Goal: Browse casually: Explore the website without a specific task or goal

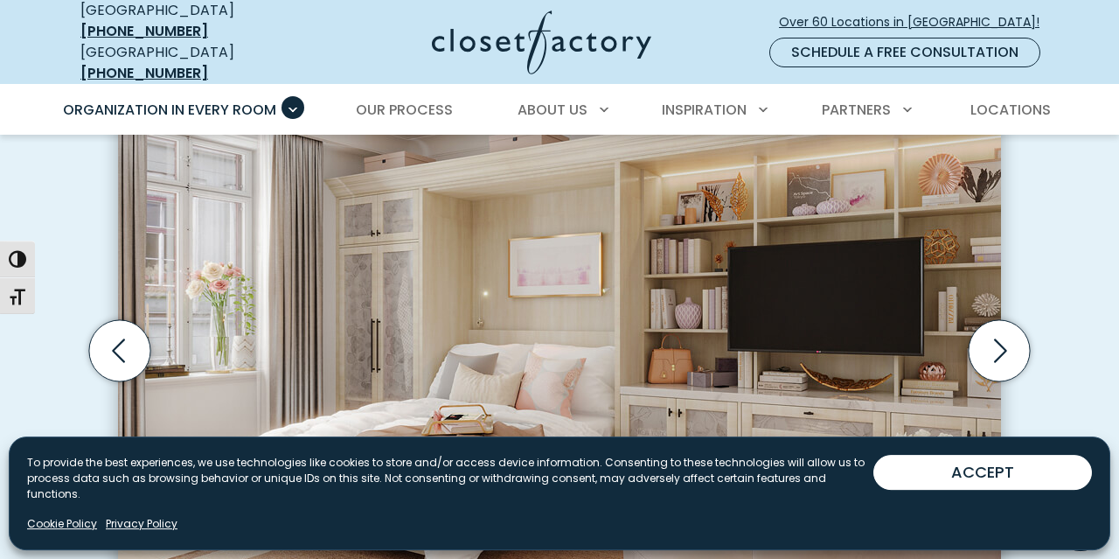
scroll to position [455, 0]
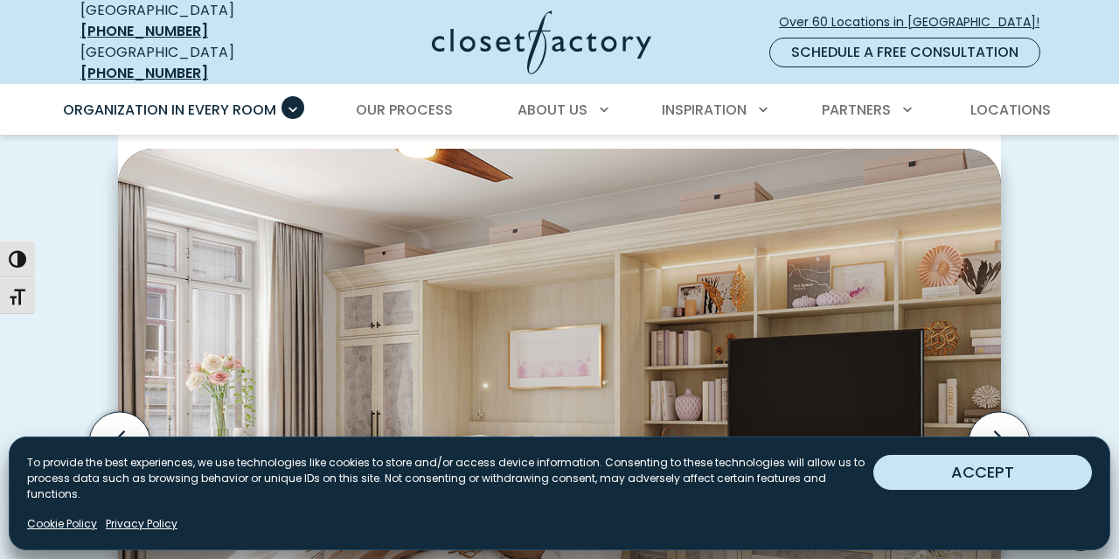
click at [977, 490] on button "ACCEPT" at bounding box center [983, 472] width 219 height 35
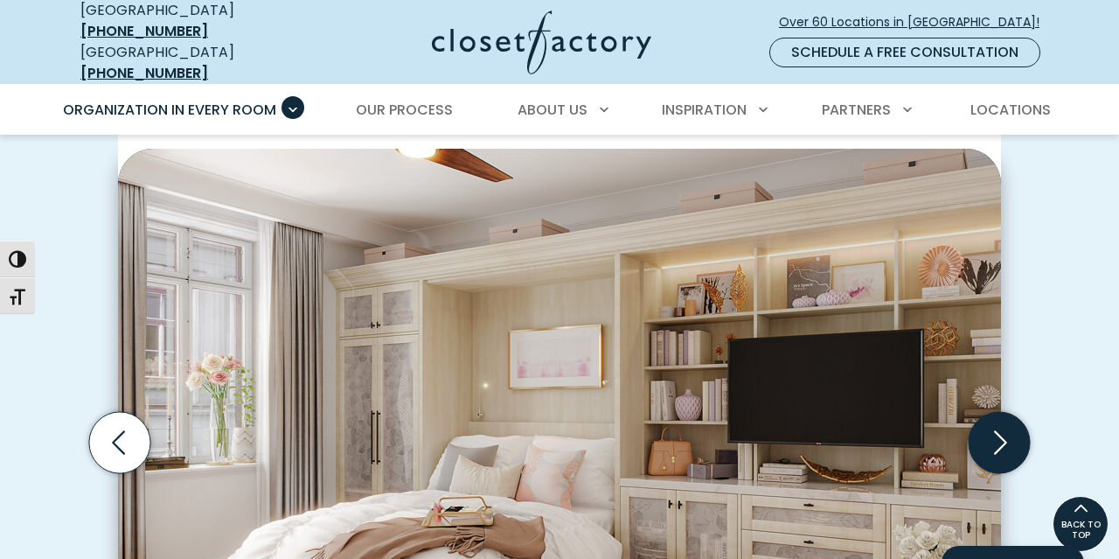
click at [993, 429] on icon "Next slide" at bounding box center [999, 441] width 61 height 61
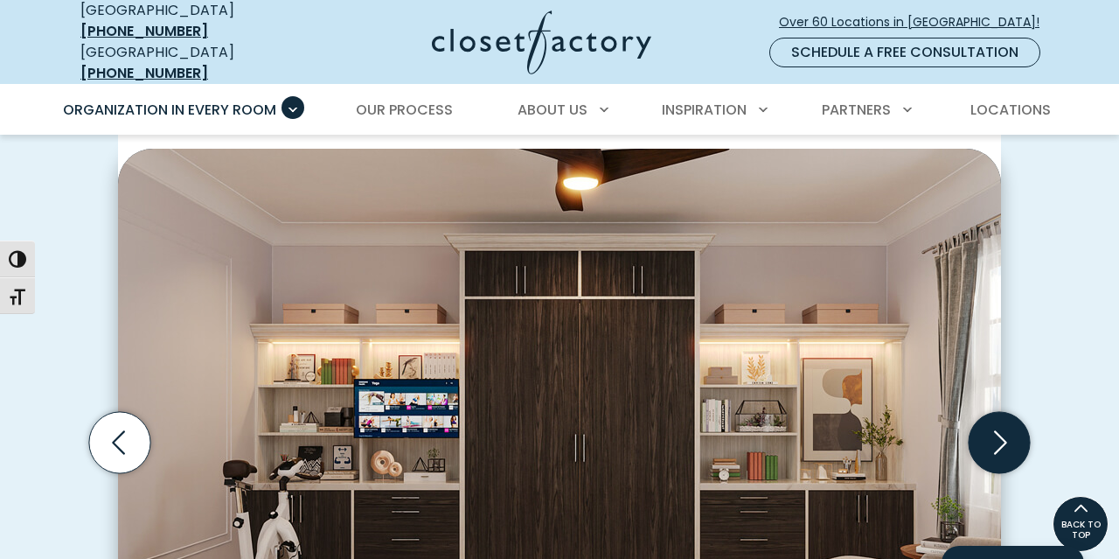
click at [993, 429] on icon "Next slide" at bounding box center [999, 441] width 61 height 61
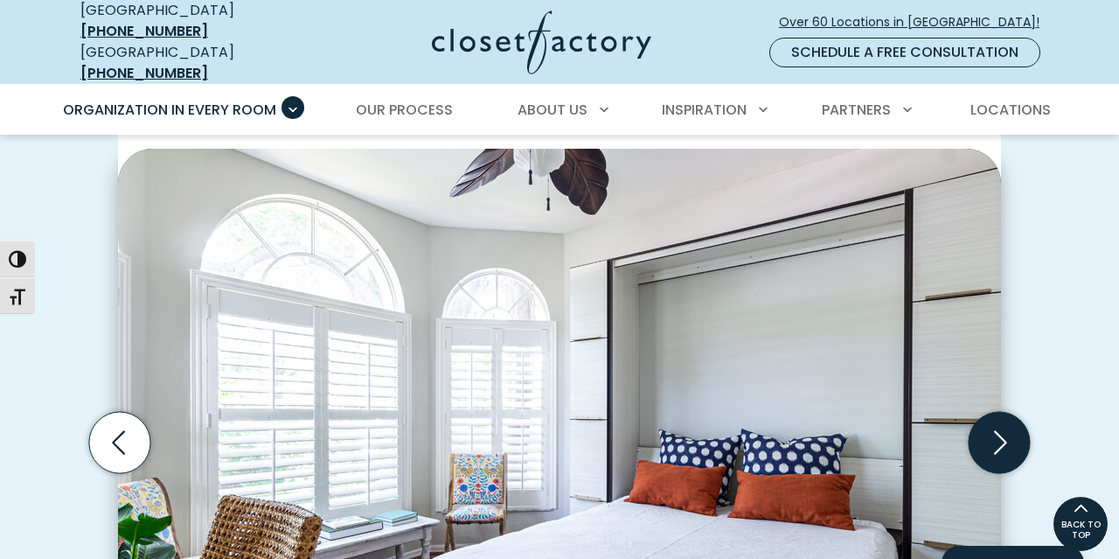
click at [1007, 428] on icon "Next slide" at bounding box center [999, 441] width 61 height 61
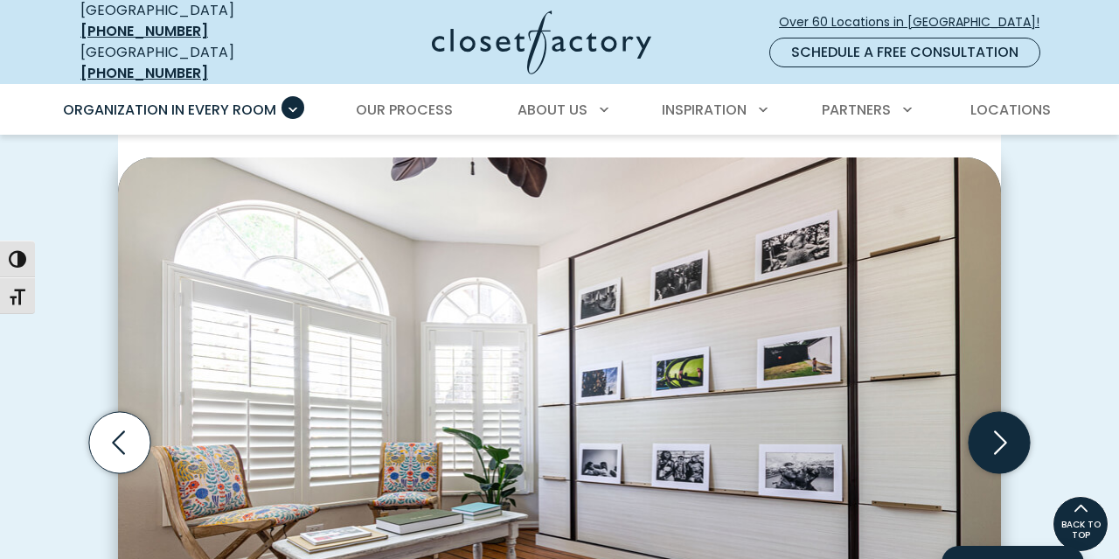
click at [1007, 428] on icon "Next slide" at bounding box center [999, 441] width 61 height 61
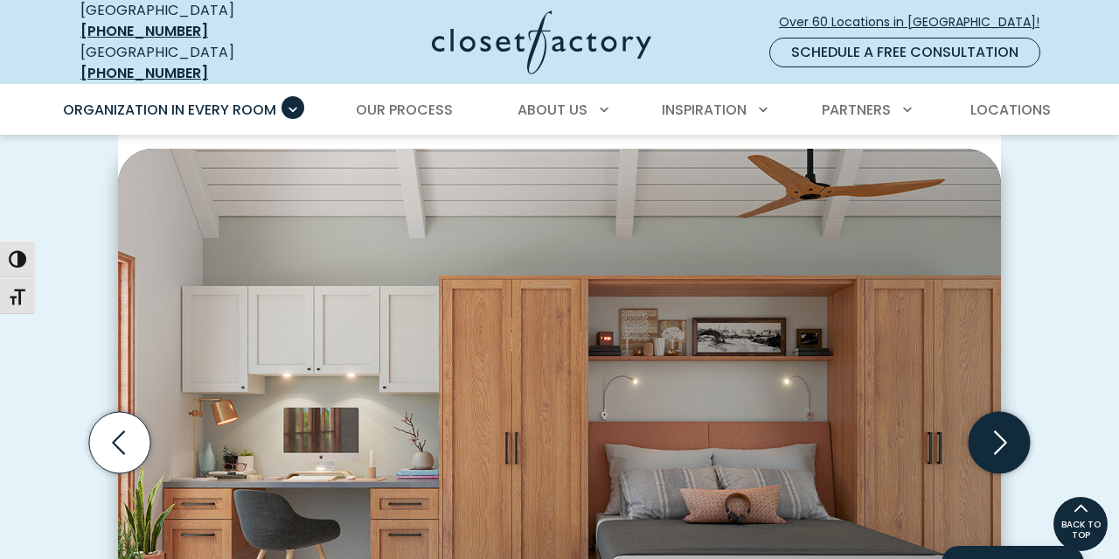
click at [1000, 430] on icon "Next slide" at bounding box center [999, 441] width 61 height 61
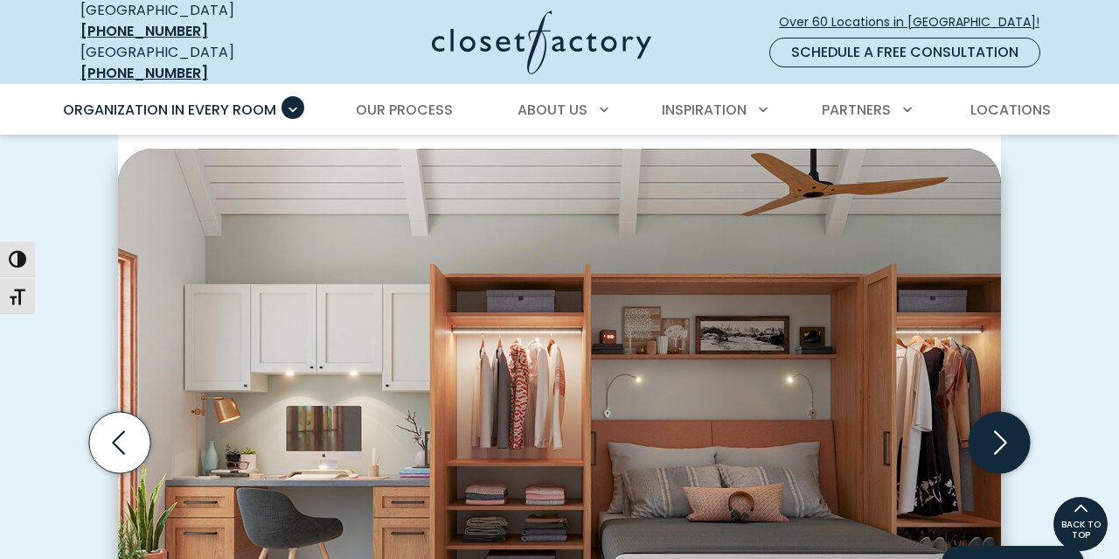
click at [997, 429] on icon "Next slide" at bounding box center [999, 441] width 61 height 61
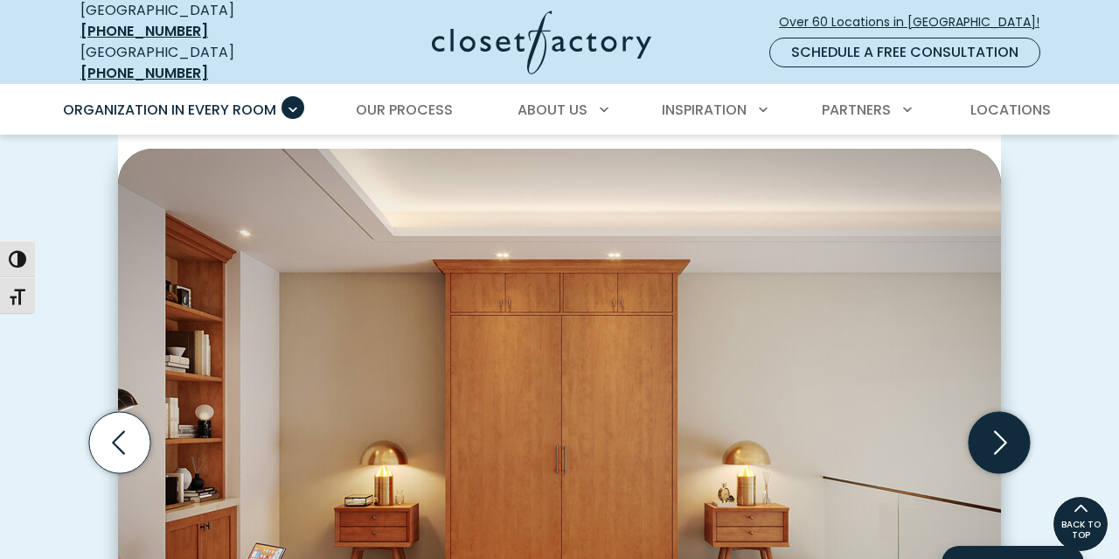
click at [997, 429] on icon "Next slide" at bounding box center [999, 441] width 61 height 61
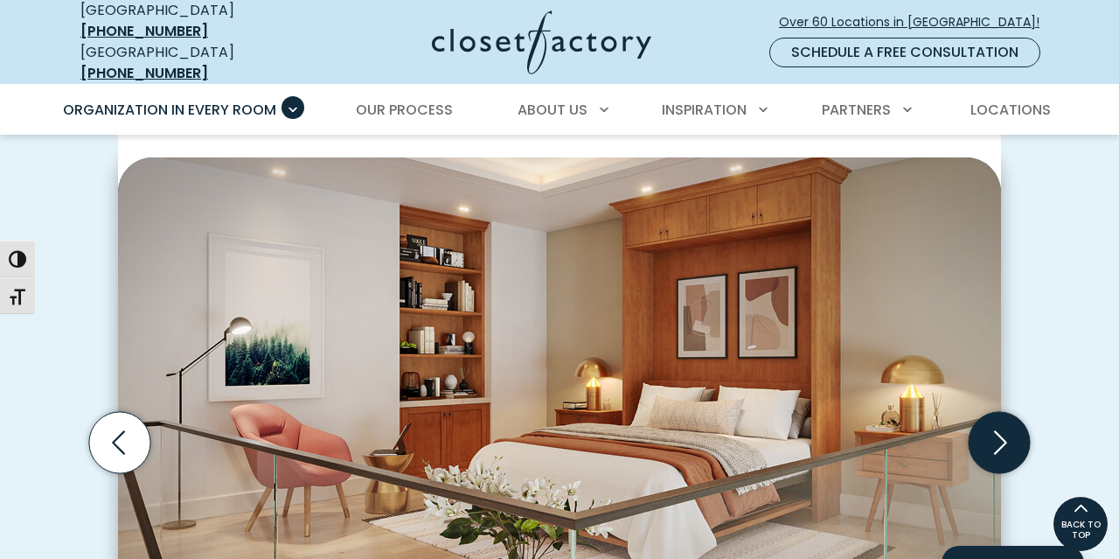
click at [998, 433] on icon "Next slide" at bounding box center [999, 441] width 61 height 61
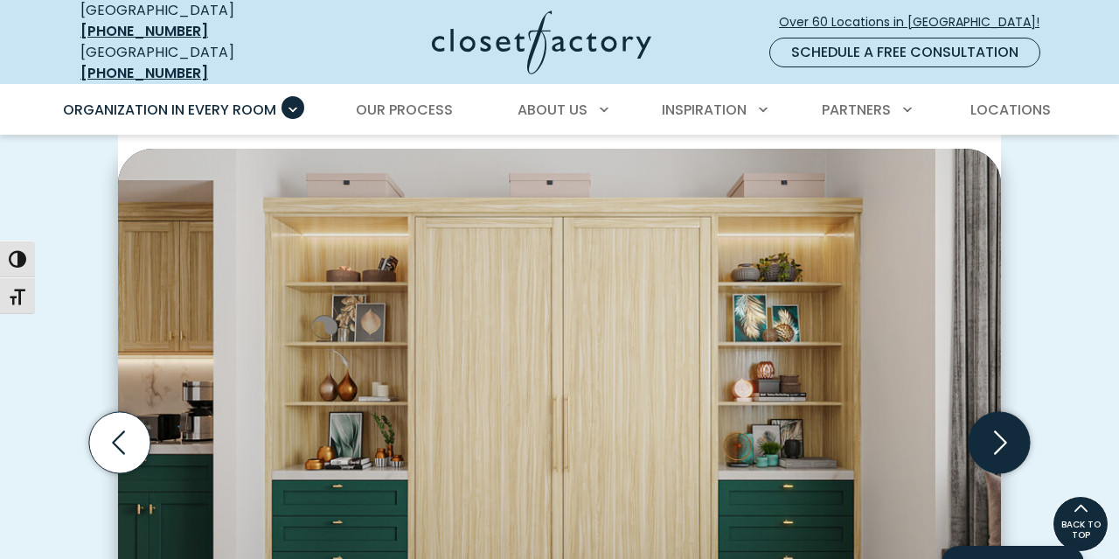
click at [998, 433] on icon "Next slide" at bounding box center [999, 441] width 61 height 61
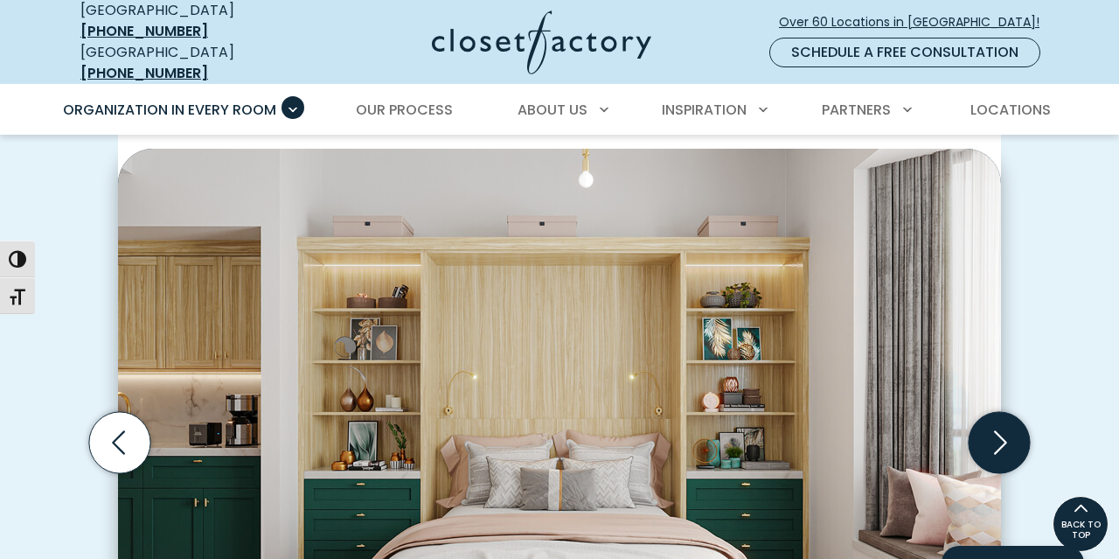
click at [998, 433] on icon "Next slide" at bounding box center [999, 441] width 61 height 61
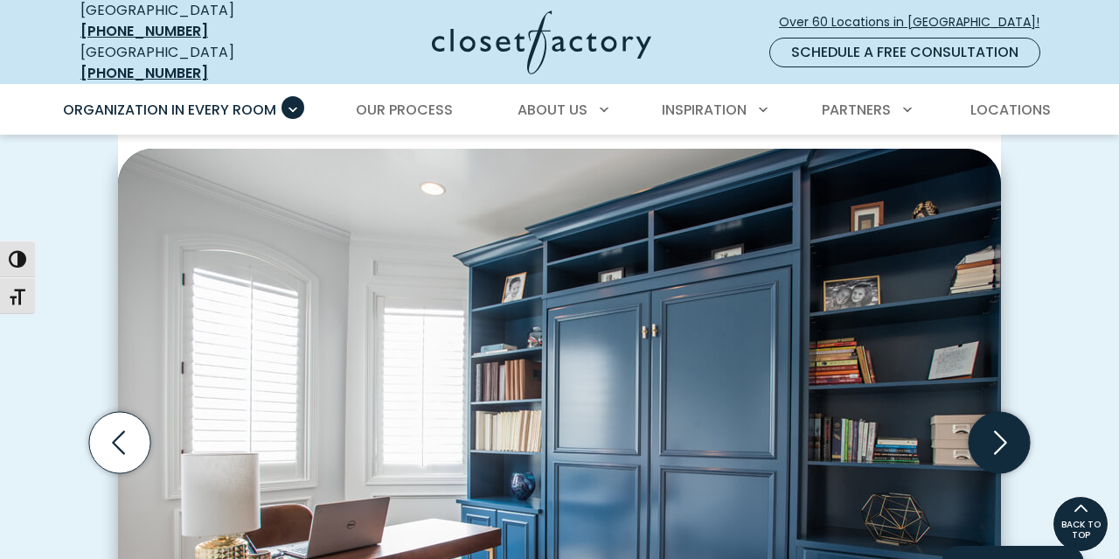
click at [998, 433] on icon "Next slide" at bounding box center [999, 441] width 61 height 61
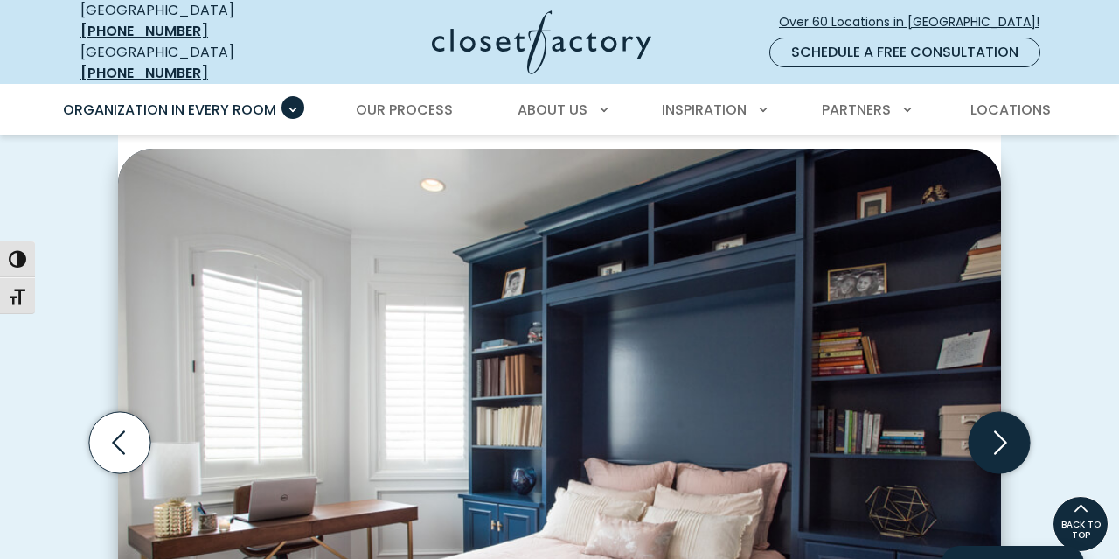
click at [998, 433] on icon "Next slide" at bounding box center [999, 441] width 61 height 61
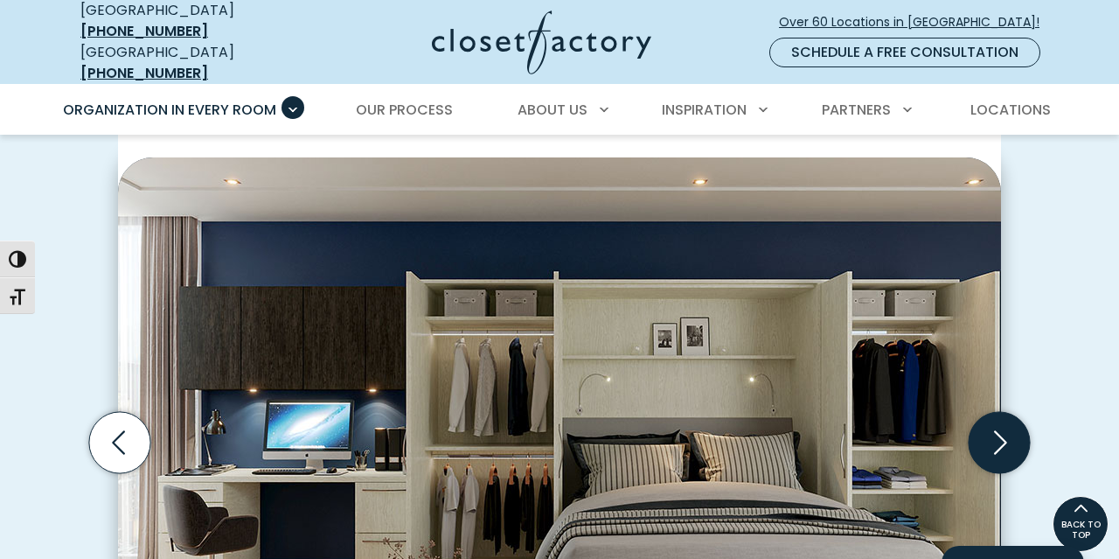
click at [998, 433] on icon "Next slide" at bounding box center [999, 441] width 61 height 61
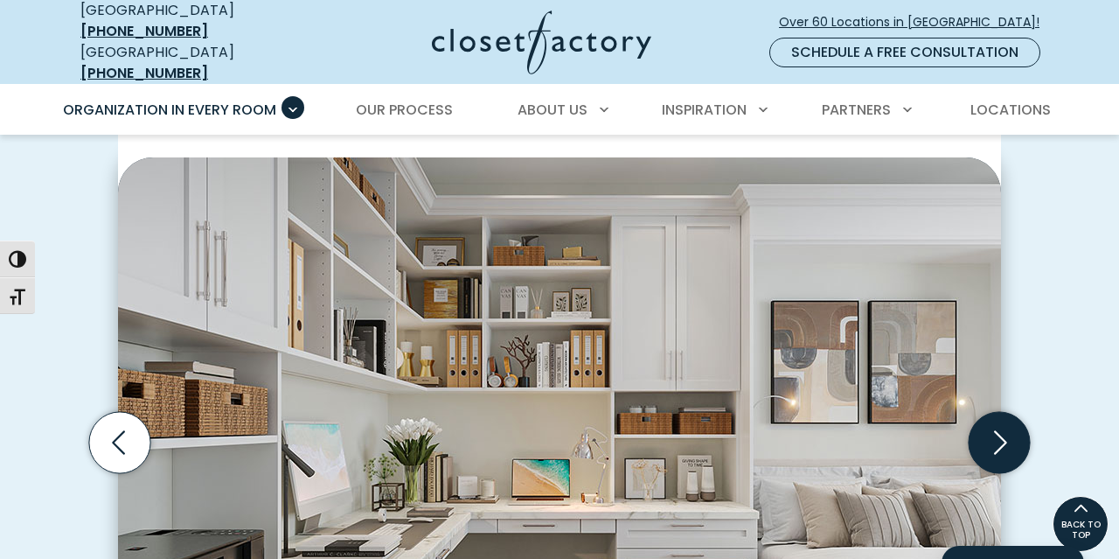
click at [998, 433] on icon "Next slide" at bounding box center [999, 441] width 61 height 61
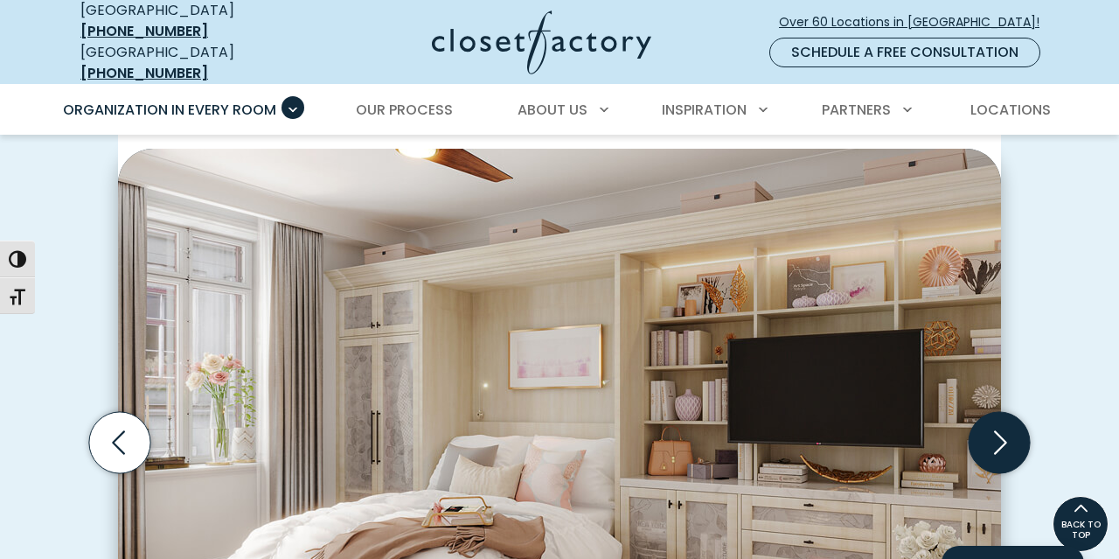
click at [998, 433] on icon "Next slide" at bounding box center [999, 441] width 61 height 61
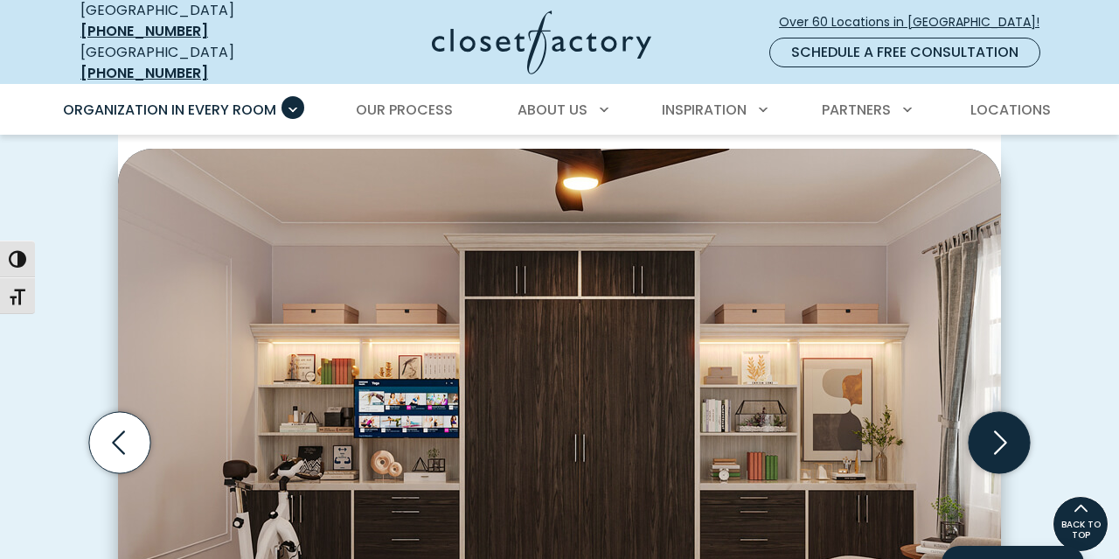
click at [998, 433] on icon "Next slide" at bounding box center [999, 441] width 61 height 61
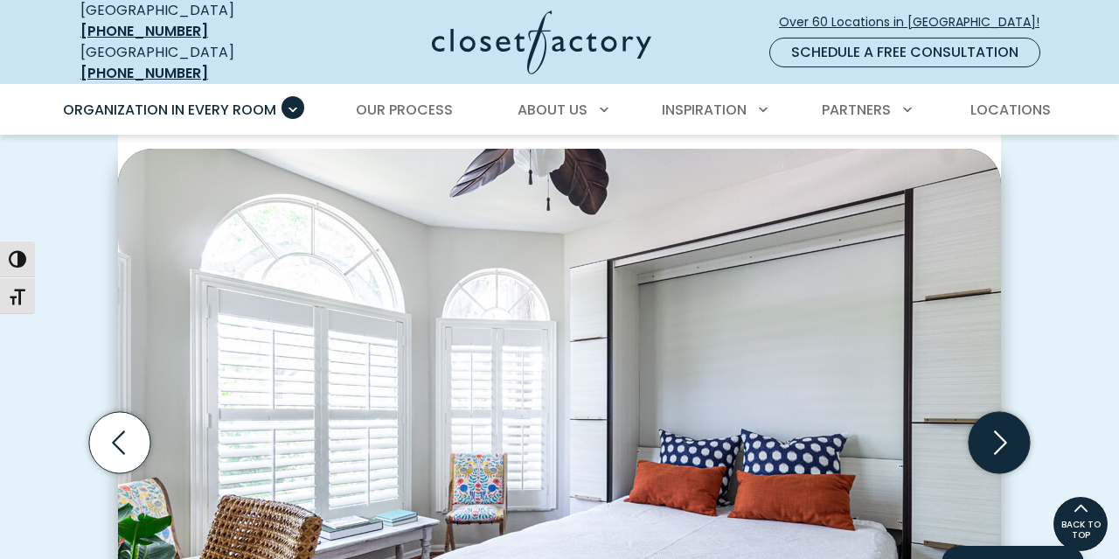
click at [998, 433] on icon "Next slide" at bounding box center [999, 441] width 61 height 61
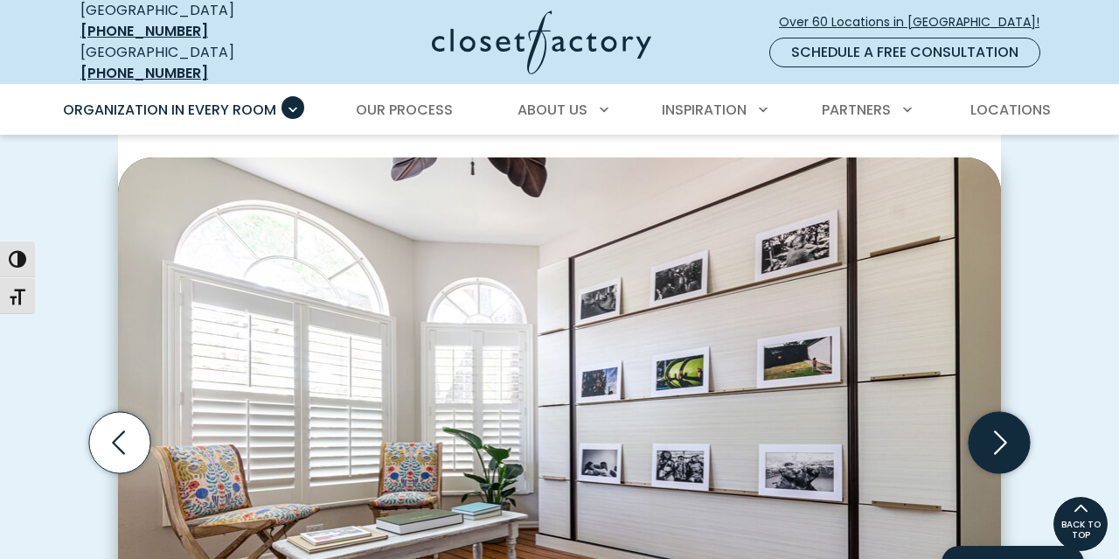
click at [998, 433] on icon "Next slide" at bounding box center [999, 441] width 61 height 61
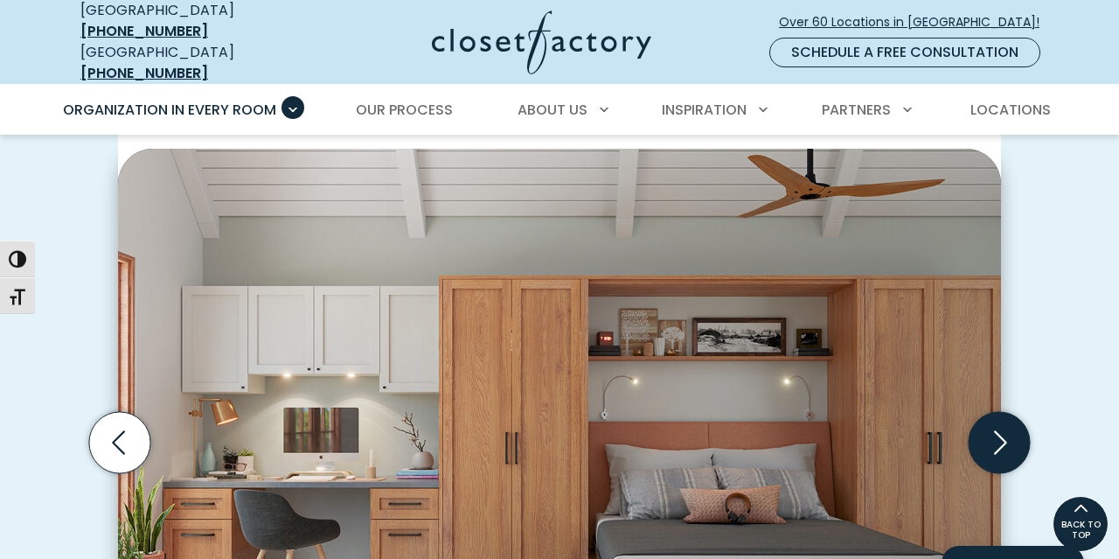
click at [998, 433] on icon "Next slide" at bounding box center [999, 441] width 61 height 61
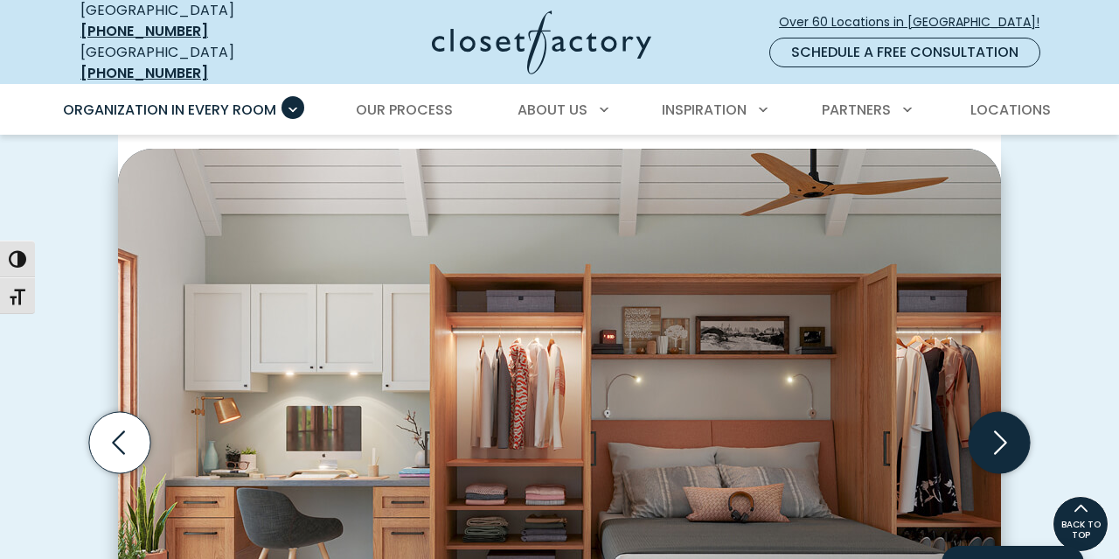
click at [998, 433] on icon "Next slide" at bounding box center [999, 441] width 61 height 61
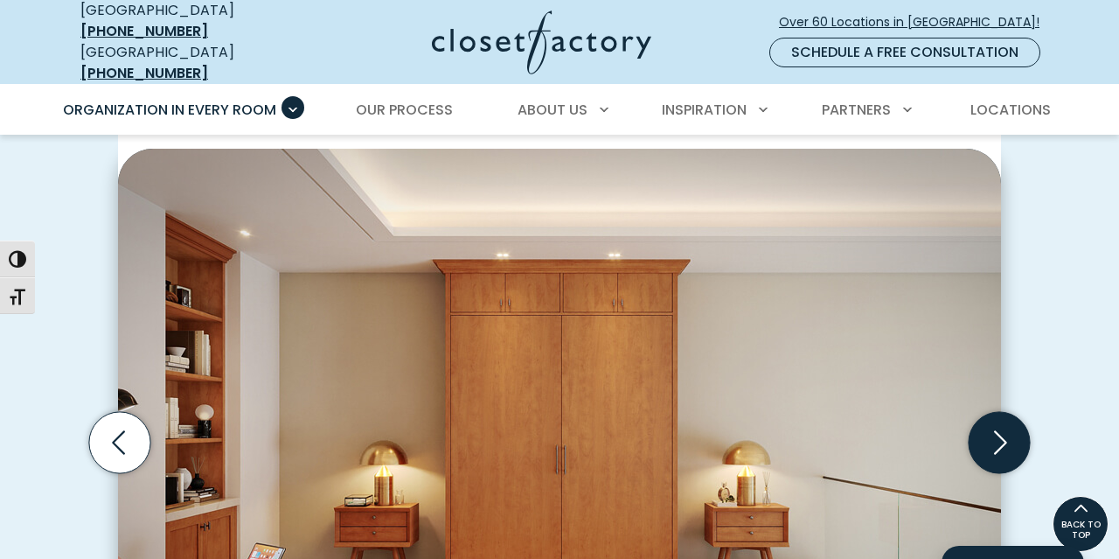
click at [998, 433] on icon "Next slide" at bounding box center [999, 441] width 61 height 61
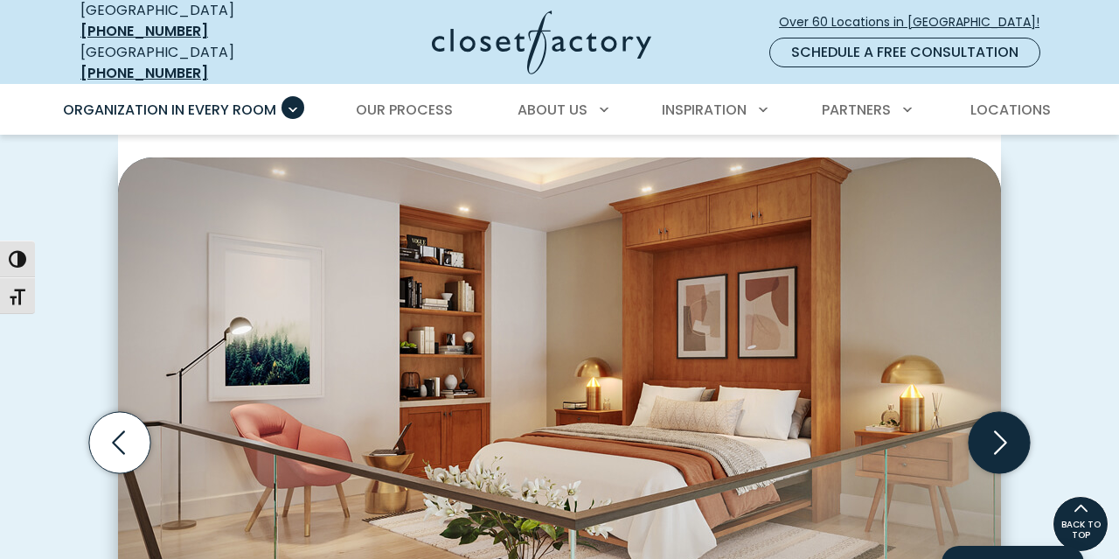
click at [998, 433] on icon "Next slide" at bounding box center [999, 441] width 61 height 61
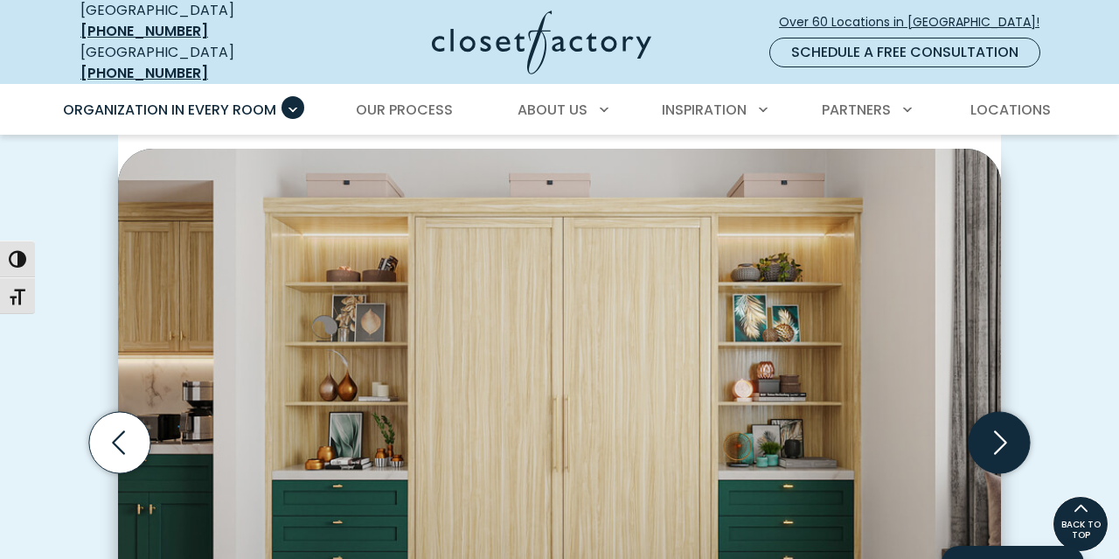
click at [998, 433] on icon "Next slide" at bounding box center [999, 441] width 61 height 61
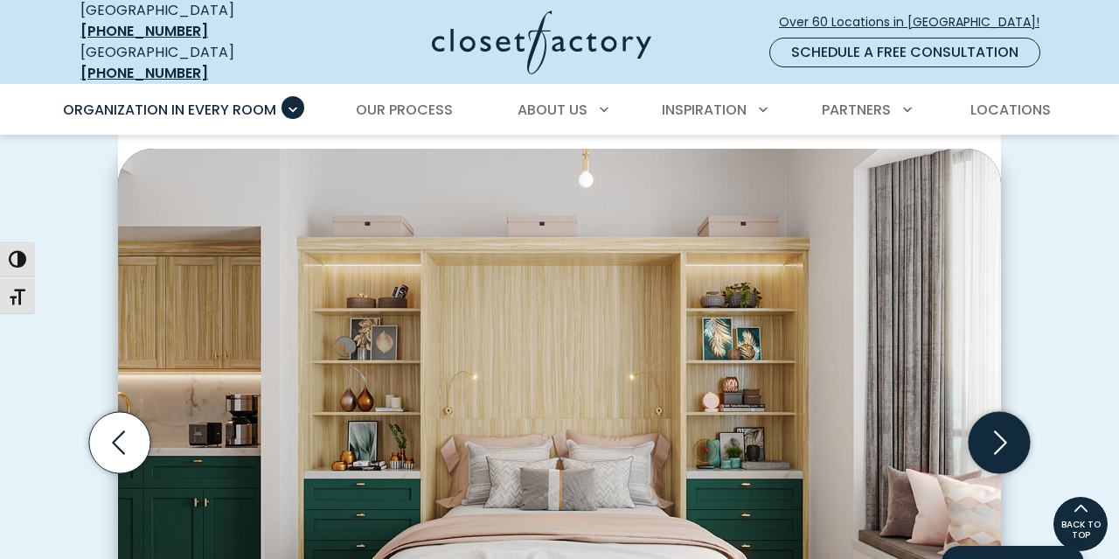
click at [998, 433] on icon "Next slide" at bounding box center [999, 441] width 61 height 61
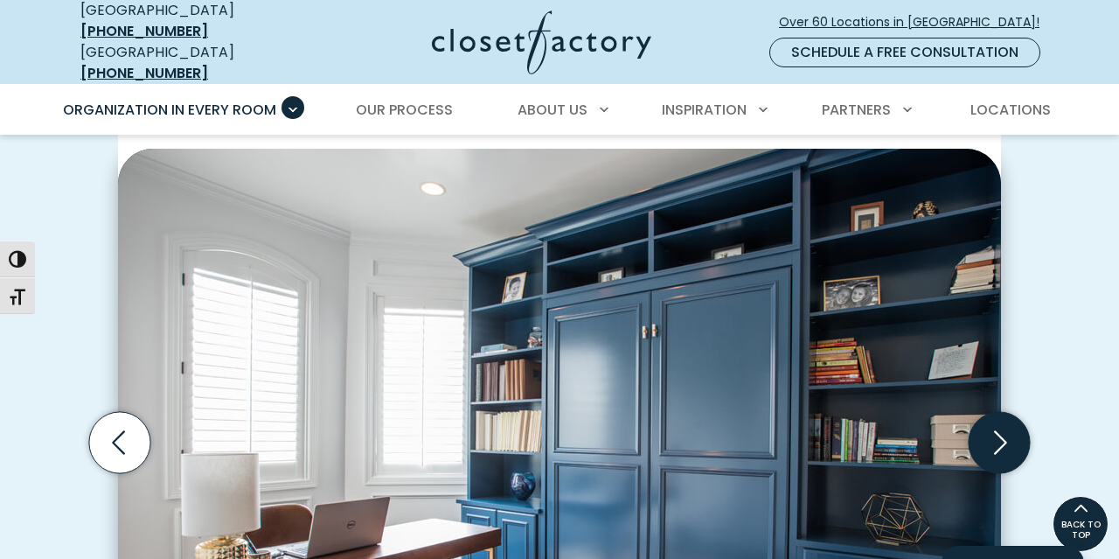
click at [1008, 432] on icon "Next slide" at bounding box center [999, 441] width 61 height 61
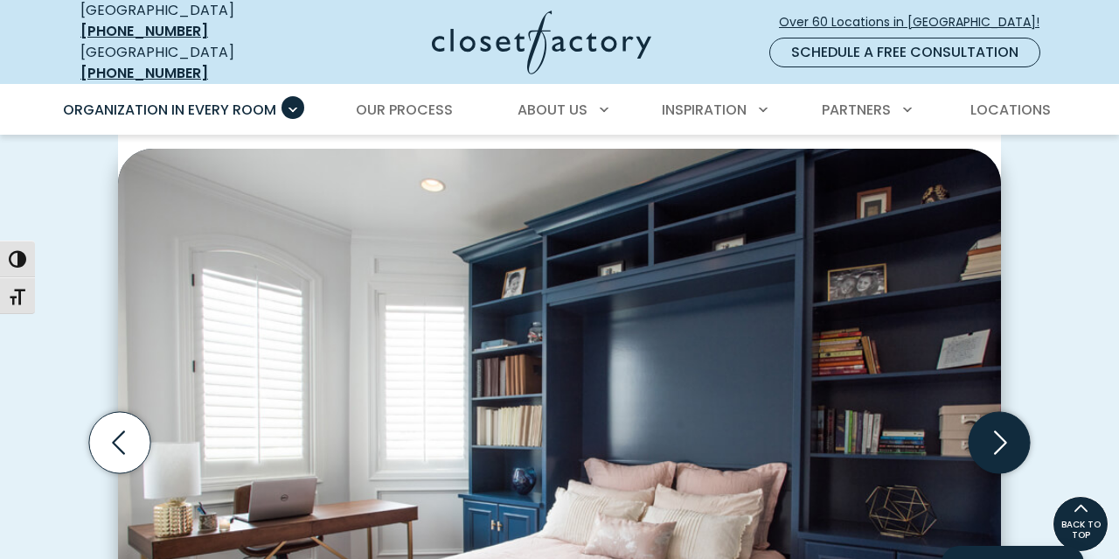
click at [1008, 432] on icon "Next slide" at bounding box center [999, 441] width 61 height 61
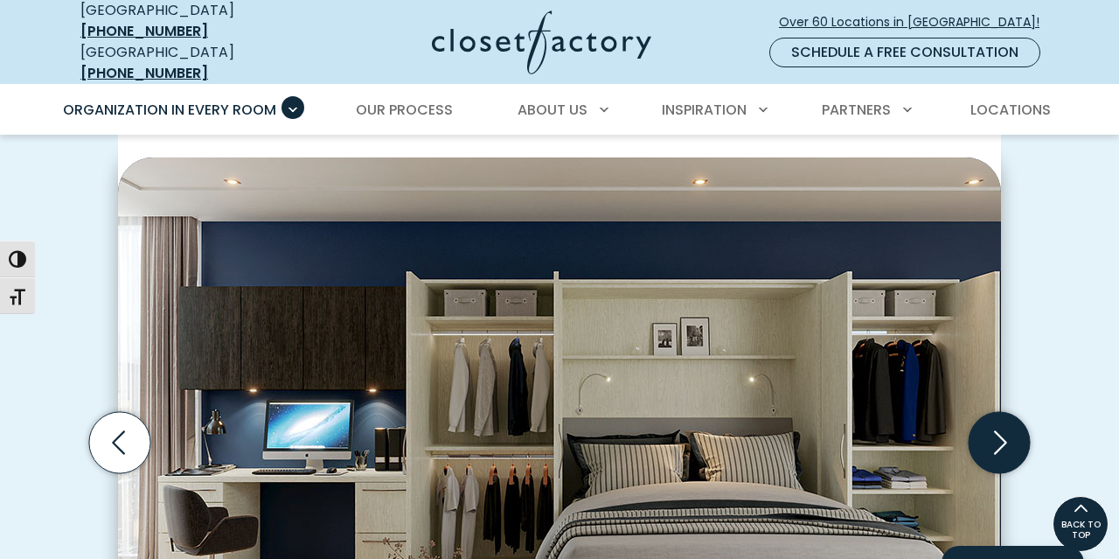
click at [1008, 432] on icon "Next slide" at bounding box center [999, 441] width 61 height 61
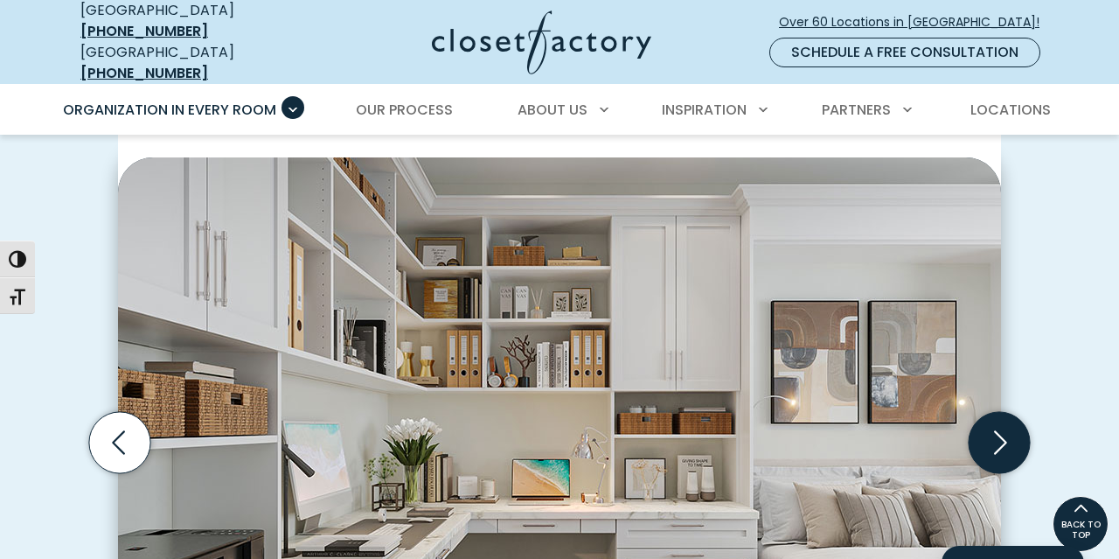
click at [1008, 432] on icon "Next slide" at bounding box center [999, 441] width 61 height 61
